Goal: Task Accomplishment & Management: Use online tool/utility

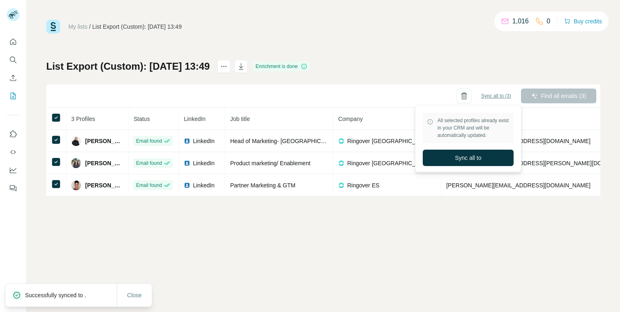
click at [492, 93] on span "Sync all to (3)" at bounding box center [496, 95] width 30 height 7
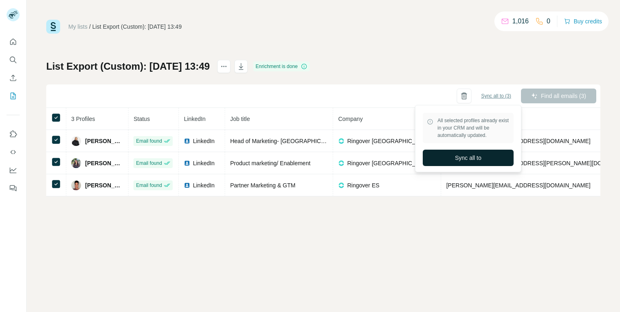
click at [461, 151] on button "Sync all to" at bounding box center [468, 157] width 91 height 16
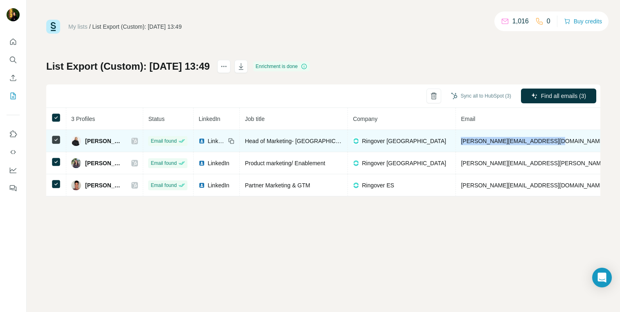
drag, startPoint x: 571, startPoint y: 140, endPoint x: 482, endPoint y: 138, distance: 88.9
click at [482, 138] on td "christopher.banks@ringover.com" at bounding box center [557, 141] width 202 height 22
copy span "christopher.banks@ringover.com"
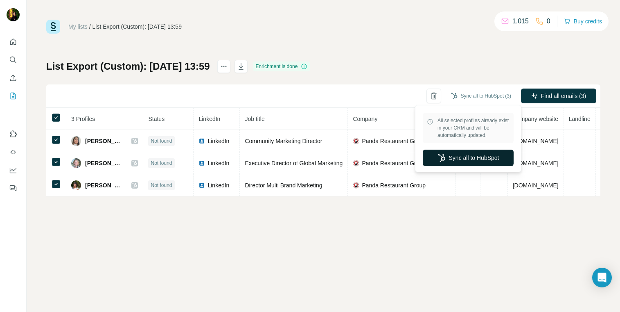
click at [472, 156] on button "Sync all to HubSpot" at bounding box center [468, 157] width 91 height 16
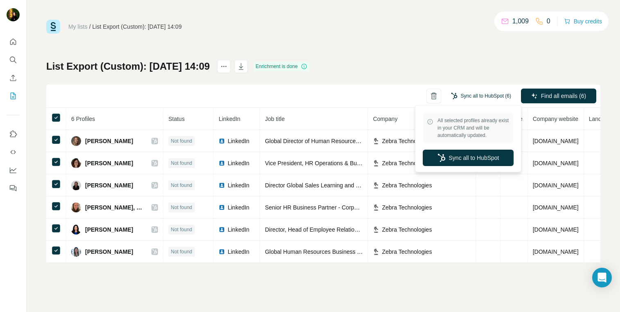
click at [498, 98] on button "Sync all to HubSpot (6)" at bounding box center [481, 96] width 72 height 12
click at [467, 150] on button "Sync all to HubSpot" at bounding box center [468, 157] width 91 height 16
